Goal: Book appointment/travel/reservation

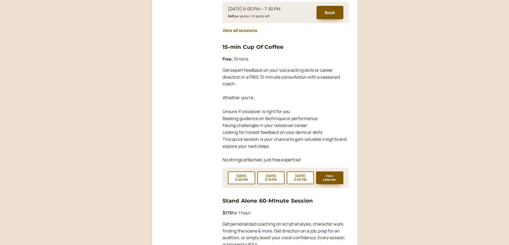
scroll to position [534, 0]
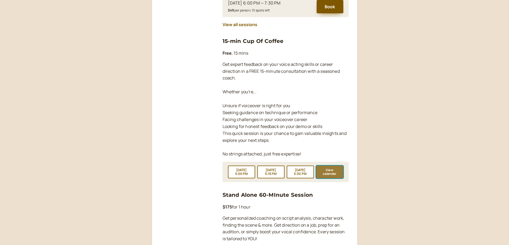
click at [324, 166] on button "View calendar" at bounding box center [329, 172] width 27 height 13
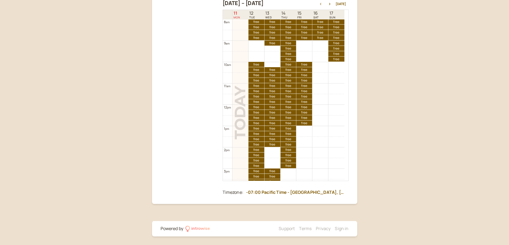
scroll to position [80, 0]
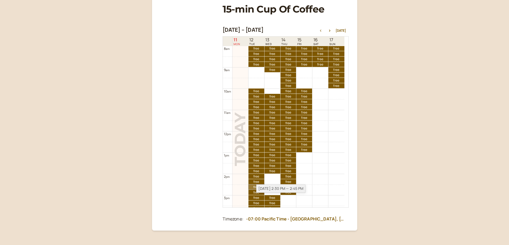
click at [254, 187] on link "free free" at bounding box center [256, 187] width 16 height 5
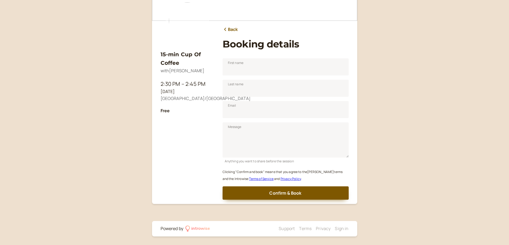
scroll to position [45, 0]
click at [270, 68] on input "First name" at bounding box center [286, 66] width 126 height 17
type input "Miko"
type input "[PERSON_NAME]"
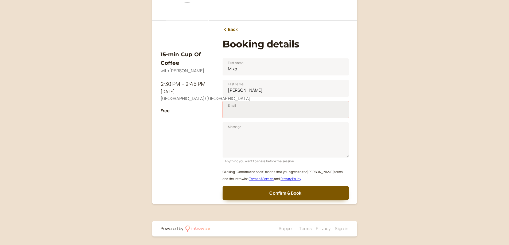
click at [238, 114] on input "Email" at bounding box center [286, 109] width 126 height 17
type input "[EMAIL_ADDRESS][DOMAIN_NAME]"
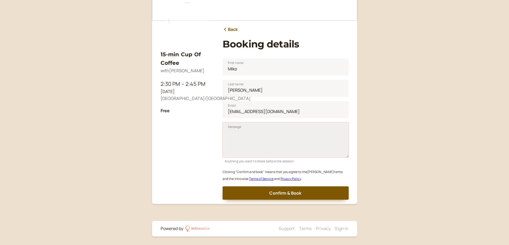
click at [248, 140] on textarea "Message" at bounding box center [286, 140] width 126 height 35
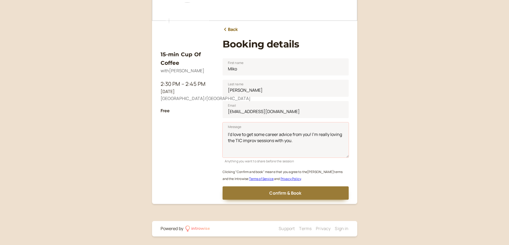
type textarea "I'd love to get some career advice from you! I'm really loving the TIC improv s…"
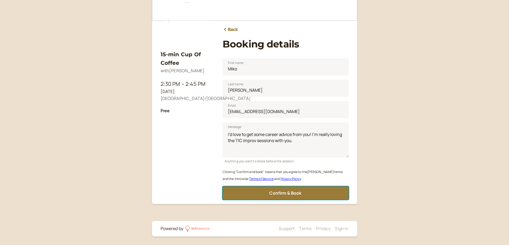
click at [279, 194] on span "Confirm & Book" at bounding box center [285, 193] width 32 height 6
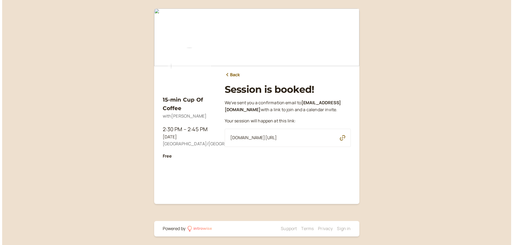
scroll to position [0, 0]
